Goal: Find specific page/section: Find specific page/section

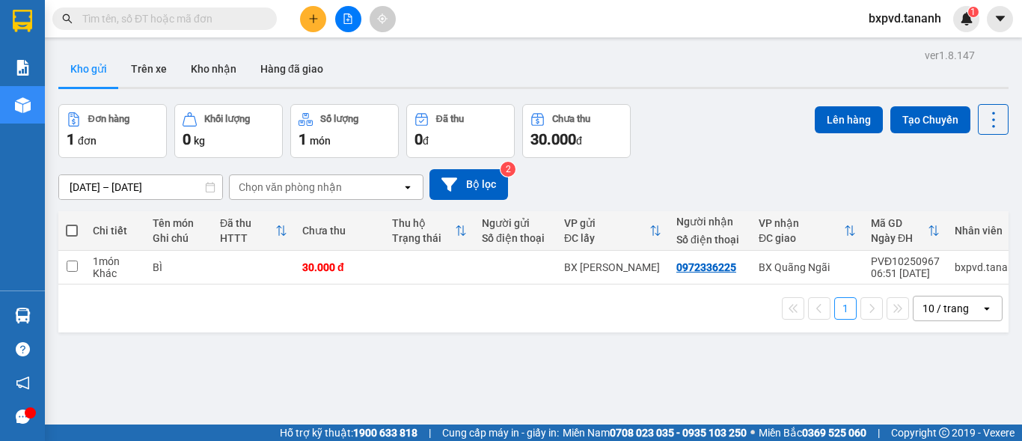
click at [687, 177] on div "13/10/2025 – 15/10/2025 Press the down arrow key to interact with the calendar …" at bounding box center [533, 184] width 950 height 31
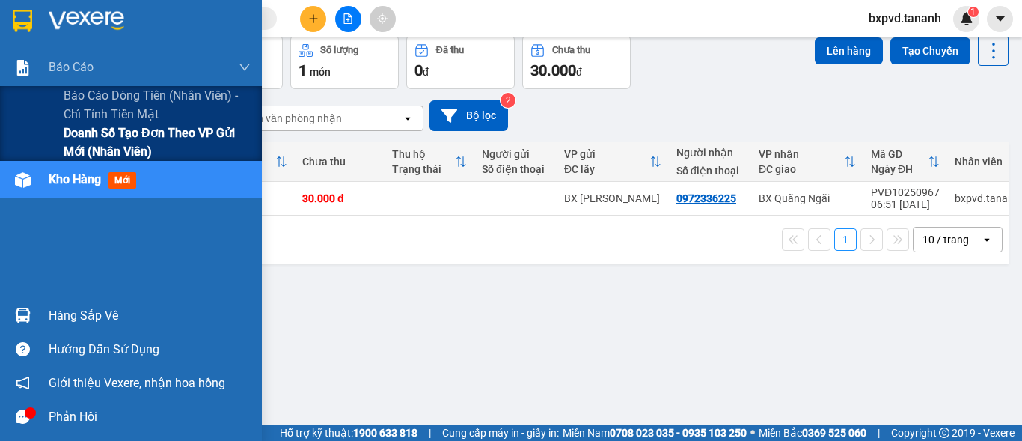
click at [116, 140] on span "Doanh số tạo đơn theo VP gửi mới (nhân viên)" at bounding box center [157, 141] width 187 height 37
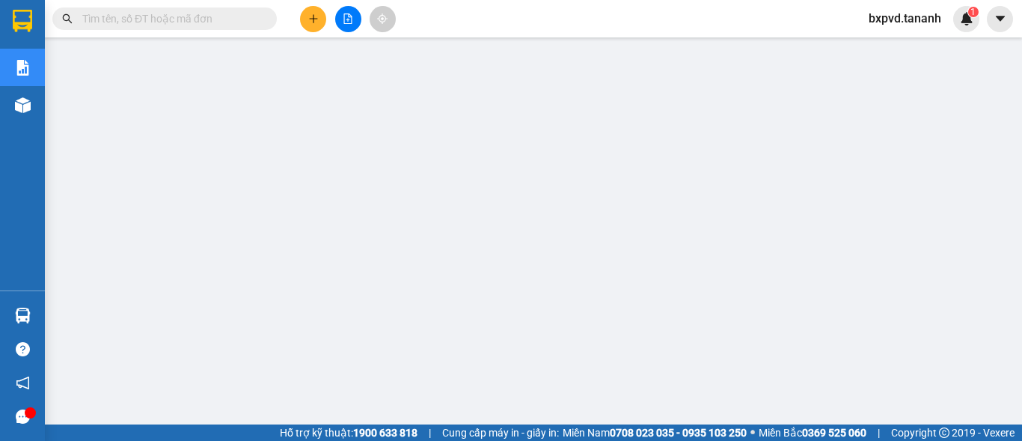
scroll to position [75, 0]
click at [219, 15] on input "text" at bounding box center [170, 18] width 177 height 16
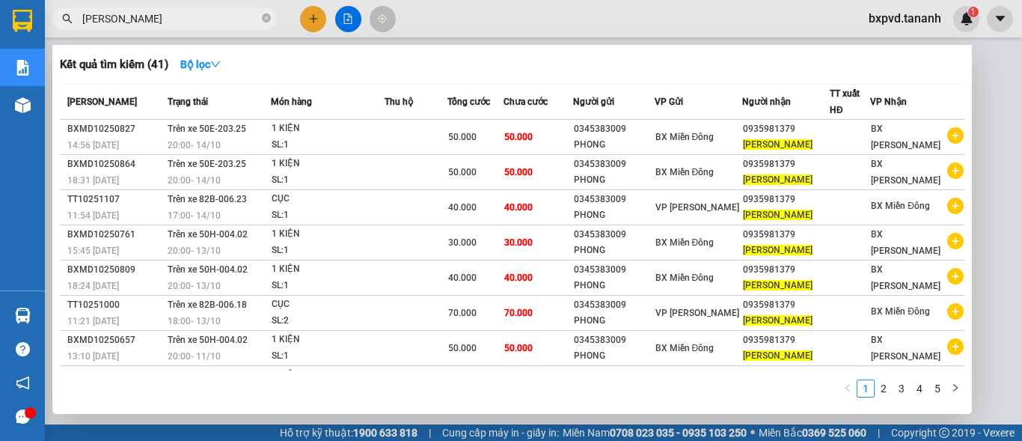
type input "HỒNG THAO"
click at [994, 97] on div at bounding box center [511, 220] width 1022 height 441
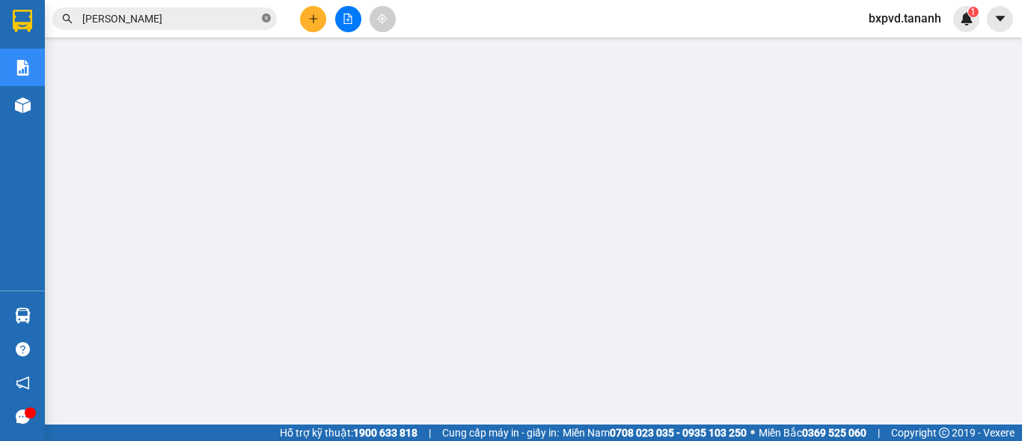
click at [265, 16] on icon "close-circle" at bounding box center [266, 17] width 9 height 9
click at [218, 22] on input "text" at bounding box center [170, 18] width 177 height 16
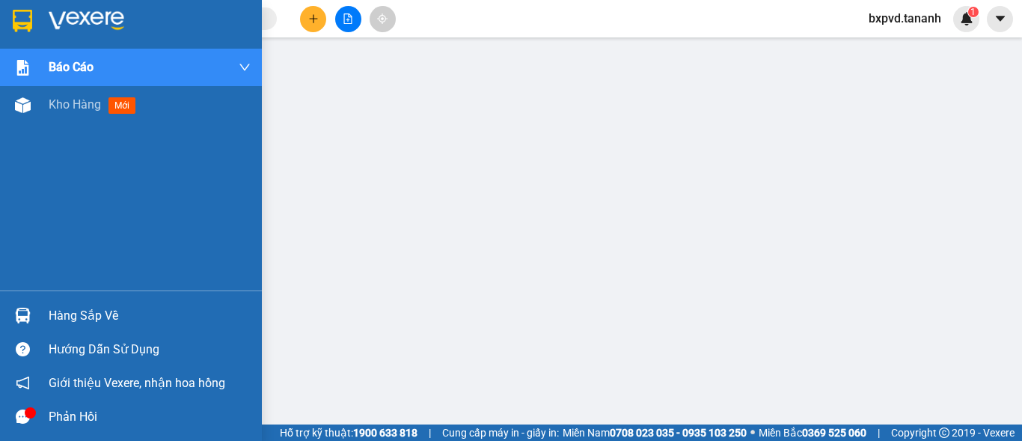
click at [16, 11] on img at bounding box center [22, 21] width 19 height 22
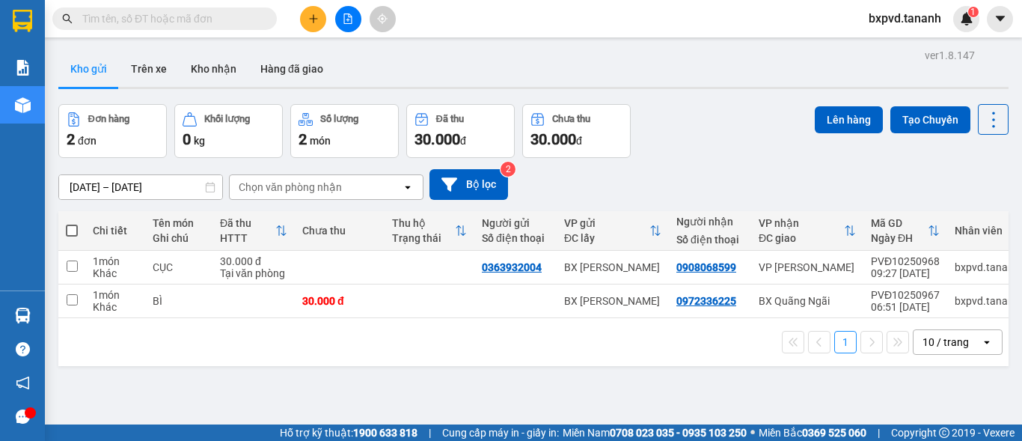
click at [228, 21] on input "text" at bounding box center [170, 18] width 177 height 16
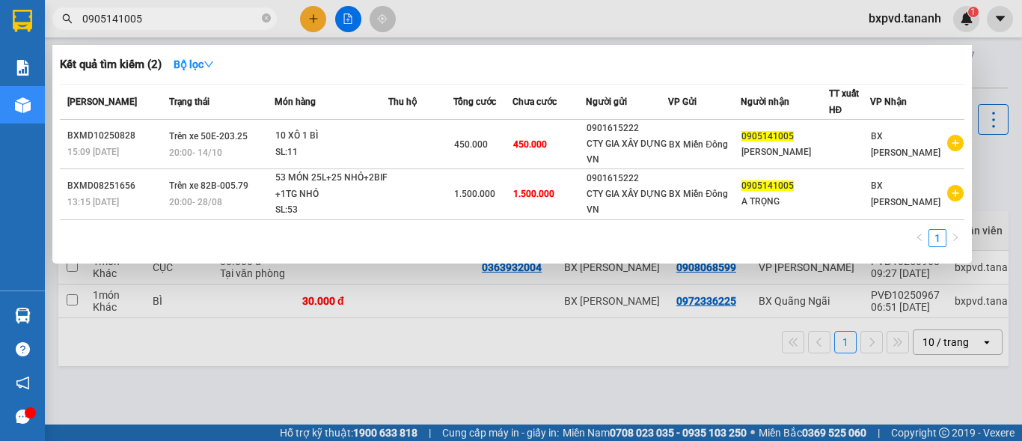
type input "0905141005"
